Goal: Information Seeking & Learning: Learn about a topic

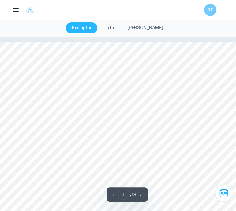
click at [30, 9] on img at bounding box center [30, 9] width 9 height 9
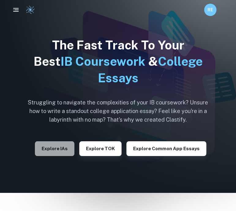
click at [64, 145] on button "Explore IAs" at bounding box center [55, 148] width 40 height 15
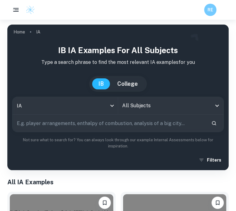
click at [80, 125] on input "text" at bounding box center [110, 122] width 194 height 17
type input "e"
type input "c"
type input "enzymes"
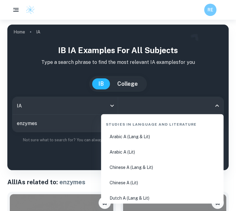
click at [157, 106] on input "All Subjects" at bounding box center [166, 106] width 91 height 12
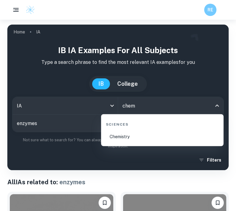
click at [127, 134] on li "Chemistry" at bounding box center [163, 136] width 118 height 14
type input "Chemistry"
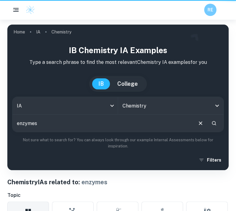
click at [46, 123] on input "enzymes" at bounding box center [103, 122] width 180 height 17
click at [35, 123] on input "enzymes" at bounding box center [103, 122] width 180 height 17
click at [36, 124] on input "enzymes" at bounding box center [103, 122] width 180 height 17
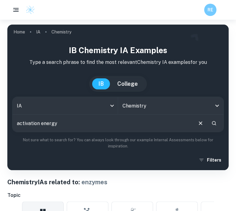
type input "activation energy"
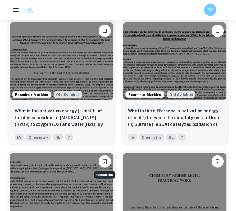
scroll to position [749, 0]
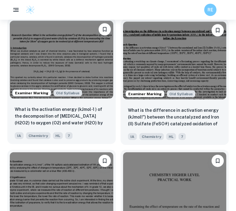
click at [93, 127] on div "What is the activation energy (kJmol-1 ) of the decomposition of hydrogen perox…" at bounding box center [61, 122] width 108 height 43
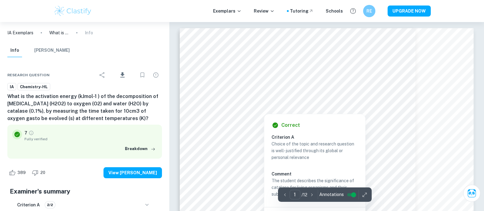
click at [236, 96] on div at bounding box center [297, 94] width 187 height 6
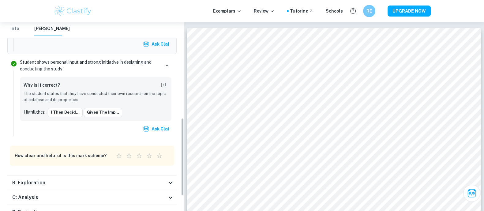
scroll to position [232, 0]
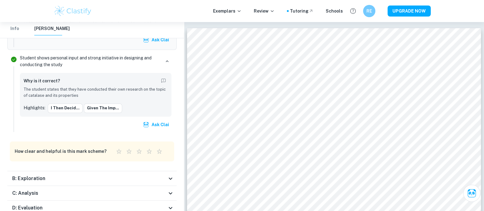
click at [94, 176] on div "B: Exploration" at bounding box center [89, 178] width 155 height 7
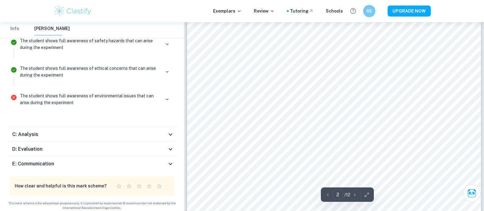
scroll to position [495, 0]
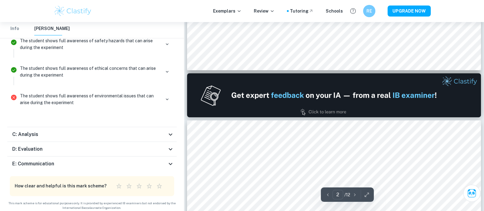
type input "1"
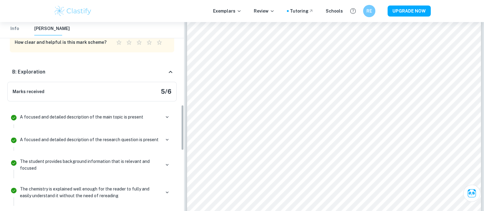
scroll to position [342, 0]
click at [159, 72] on div "B: Exploration" at bounding box center [89, 70] width 155 height 7
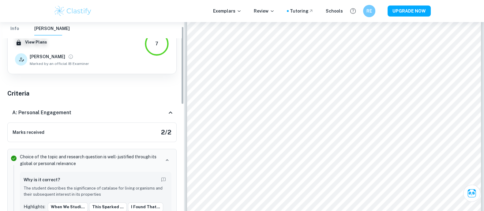
scroll to position [0, 0]
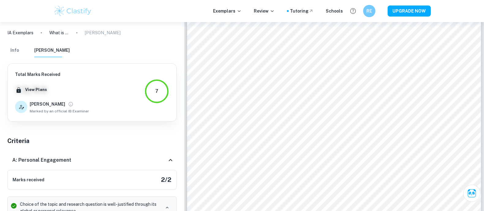
click at [167, 161] on icon at bounding box center [170, 160] width 7 height 7
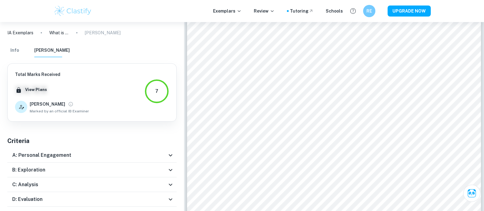
click at [12, 50] on button "Info" at bounding box center [14, 50] width 15 height 13
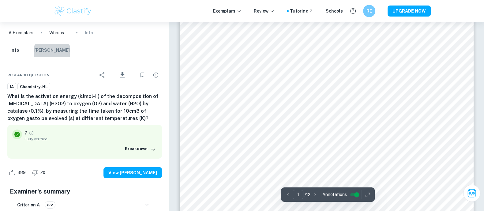
click at [59, 51] on button "[PERSON_NAME]" at bounding box center [52, 50] width 36 height 13
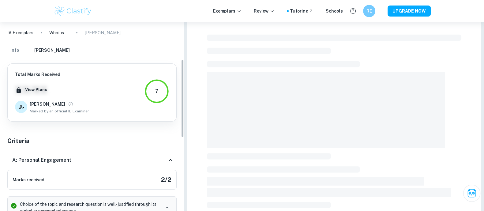
scroll to position [91, 0]
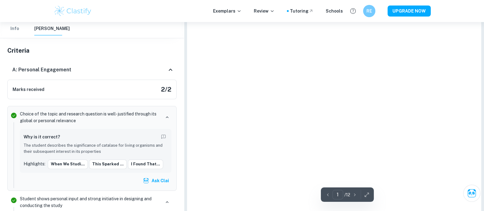
click at [93, 88] on div "Marks received 2 / 2" at bounding box center [91, 90] width 169 height 20
click at [159, 72] on div "A: Personal Engagement" at bounding box center [89, 69] width 155 height 7
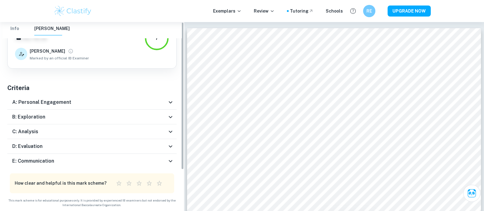
scroll to position [0, 0]
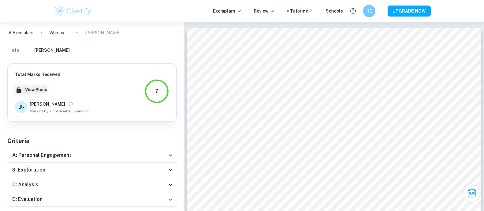
click at [81, 154] on div "A: Personal Engagement" at bounding box center [89, 155] width 155 height 7
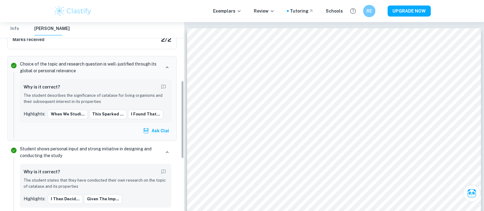
scroll to position [141, 0]
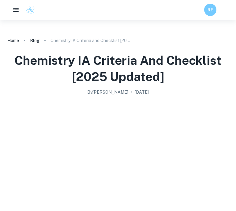
scroll to position [840, 0]
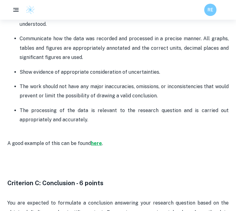
click at [96, 141] on strong "here" at bounding box center [96, 143] width 11 height 6
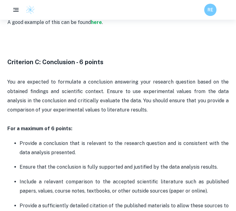
scroll to position [1068, 0]
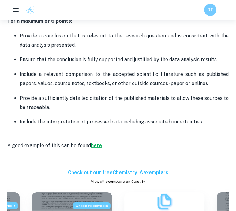
click at [99, 145] on strong "here" at bounding box center [96, 145] width 11 height 6
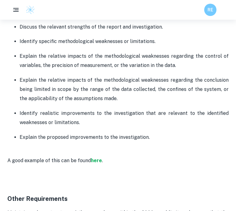
scroll to position [1393, 0]
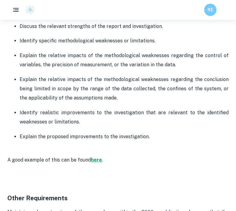
click at [95, 159] on strong "here" at bounding box center [96, 160] width 11 height 6
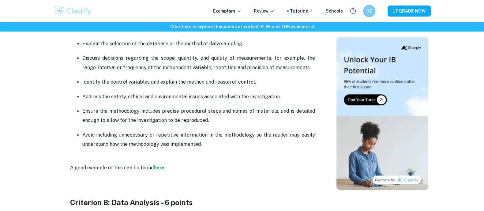
scroll to position [556, 0]
click at [150, 154] on p "A good example of this can be found here ." at bounding box center [192, 168] width 245 height 28
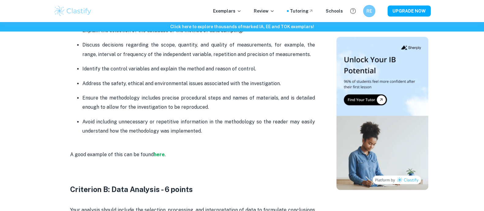
scroll to position [568, 0]
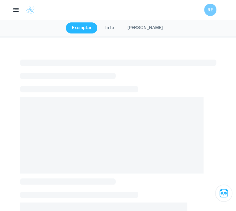
scroll to position [33, 0]
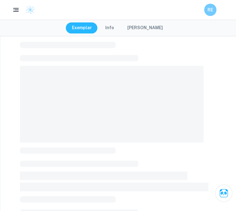
click at [96, 141] on span at bounding box center [112, 104] width 184 height 77
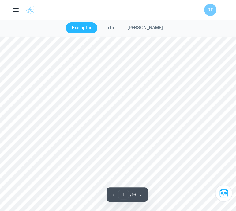
scroll to position [39, 0]
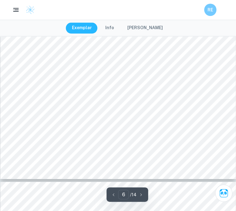
scroll to position [1957, 0]
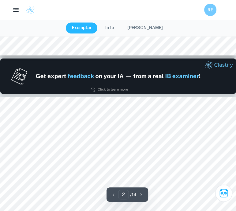
type input "1"
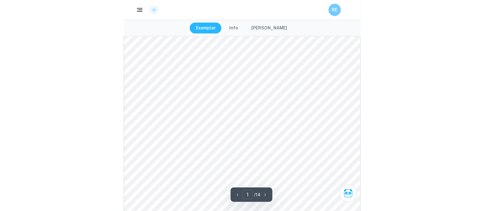
scroll to position [0, 0]
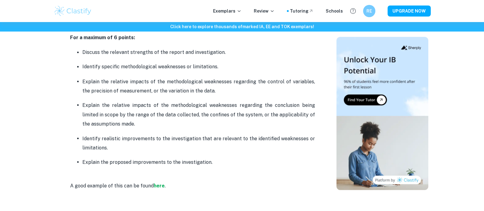
scroll to position [1378, 0]
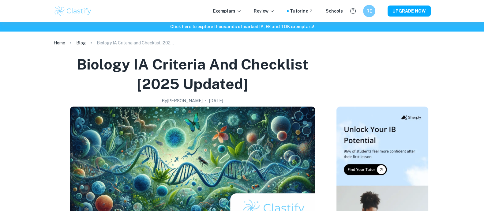
scroll to position [3, 0]
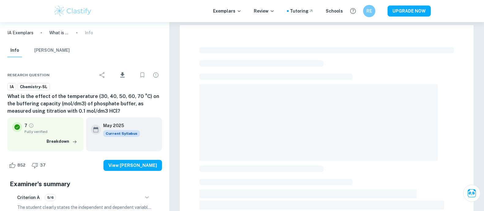
checkbox input "true"
